Goal: Find specific page/section: Find specific page/section

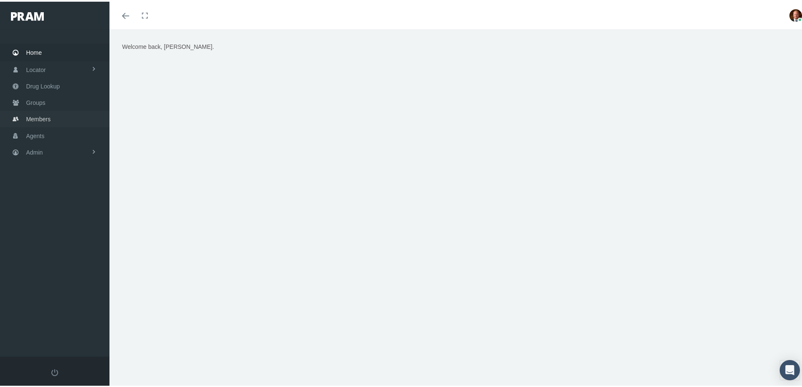
click at [37, 117] on span "Members" at bounding box center [38, 117] width 24 height 16
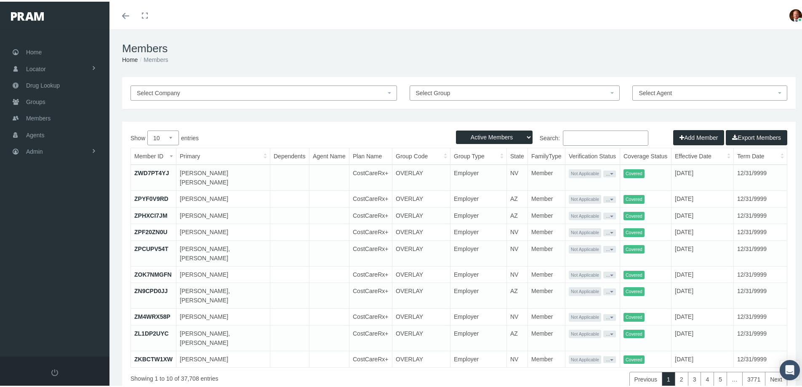
click at [577, 138] on input "Search:" at bounding box center [605, 136] width 85 height 15
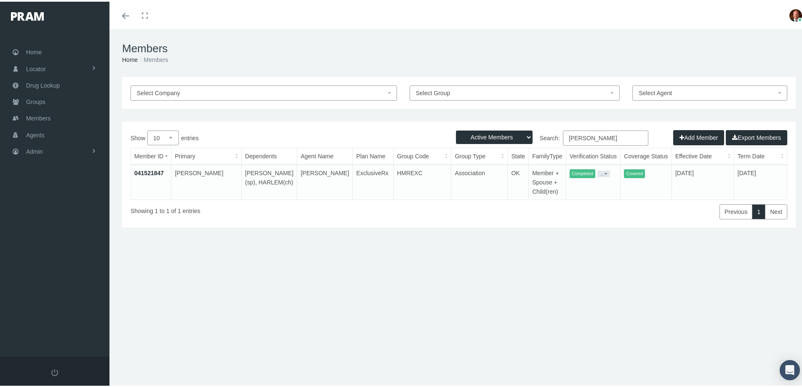
type input "flemon"
click at [147, 173] on link "041521847" at bounding box center [148, 171] width 29 height 7
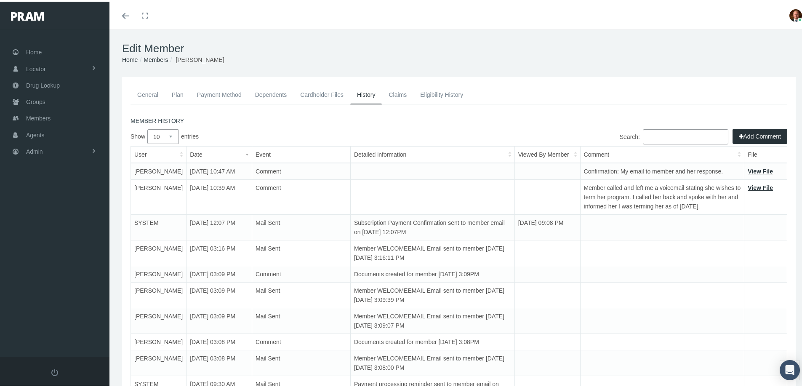
click at [396, 95] on link "Claims" at bounding box center [398, 93] width 32 height 19
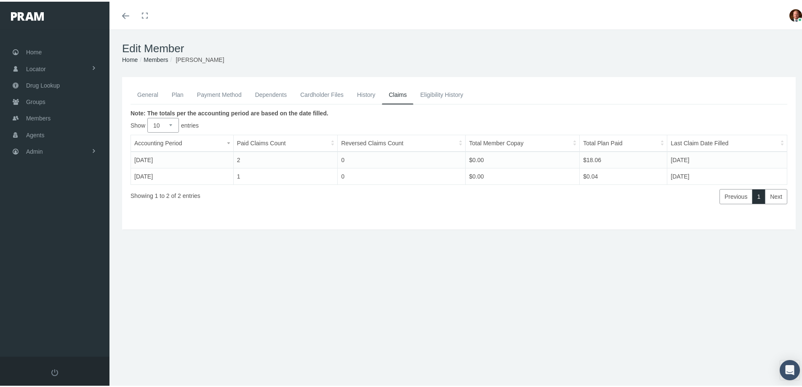
click at [152, 97] on link "General" at bounding box center [147, 93] width 35 height 19
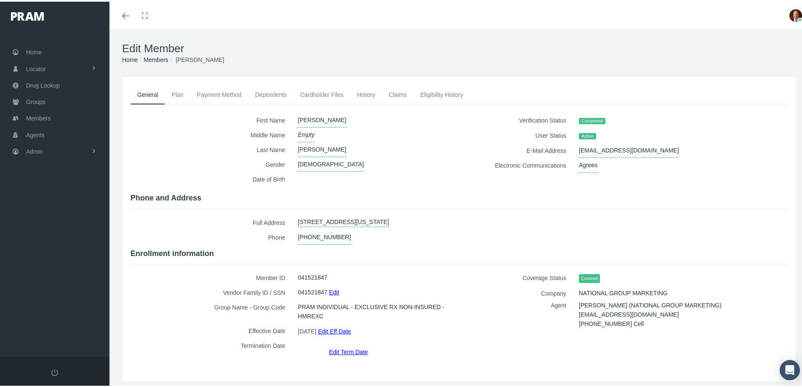
click at [357, 91] on link "History" at bounding box center [366, 93] width 32 height 19
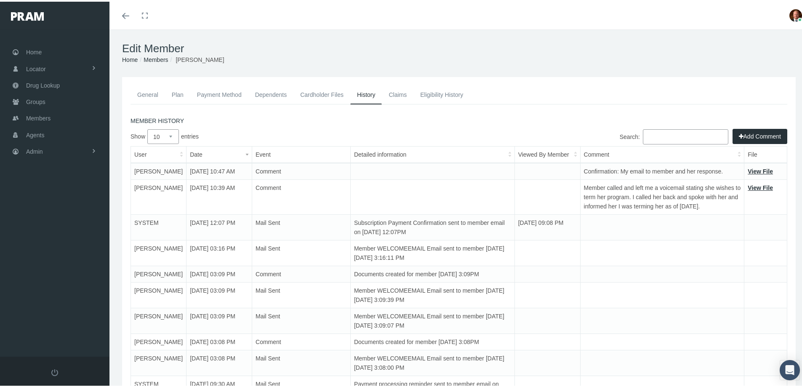
click at [138, 94] on link "General" at bounding box center [147, 93] width 35 height 19
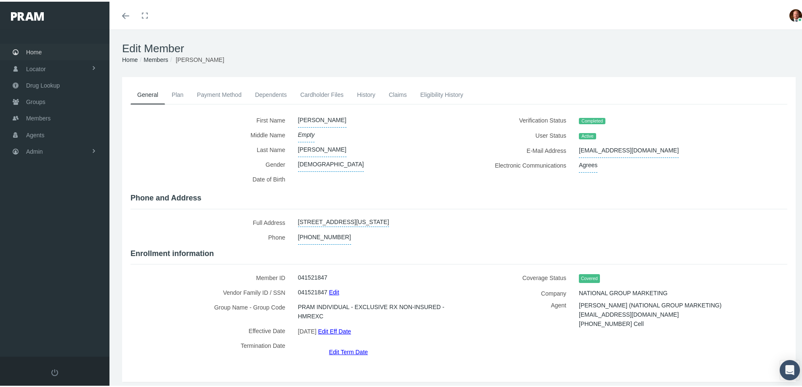
click at [36, 53] on span "Home" at bounding box center [34, 50] width 16 height 16
